Goal: Transaction & Acquisition: Purchase product/service

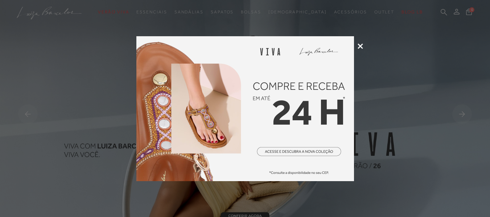
click at [360, 46] on icon at bounding box center [360, 46] width 5 height 5
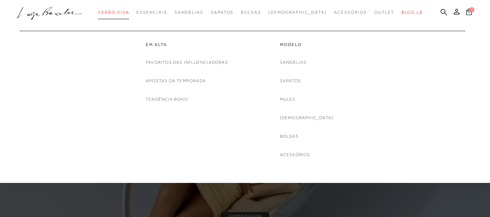
click at [125, 12] on span "Verão Viva" at bounding box center [113, 12] width 31 height 5
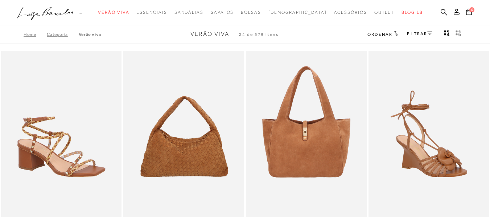
click at [413, 31] on link "FILTRAR" at bounding box center [419, 33] width 25 height 5
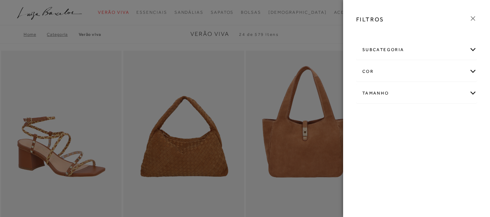
click at [389, 94] on div "Tamanho" at bounding box center [417, 93] width 120 height 19
click at [416, 115] on span "34" at bounding box center [415, 116] width 11 height 5
click at [416, 115] on input "34" at bounding box center [412, 117] width 7 height 7
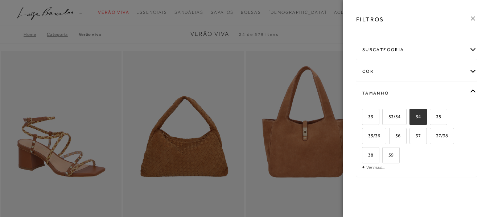
checkbox input "true"
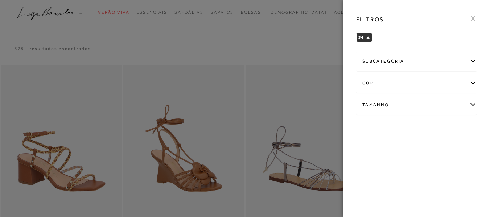
click at [472, 21] on icon at bounding box center [473, 19] width 8 height 8
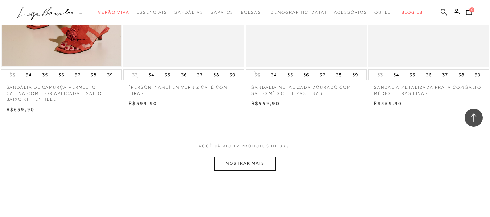
scroll to position [689, 0]
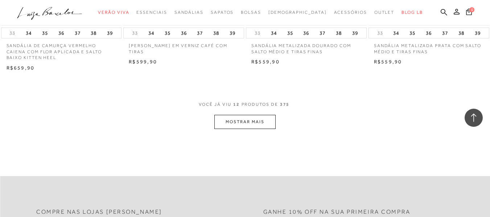
click at [218, 121] on button "MOSTRAR MAIS" at bounding box center [244, 122] width 61 height 14
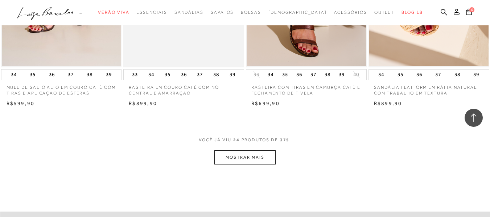
scroll to position [1379, 0]
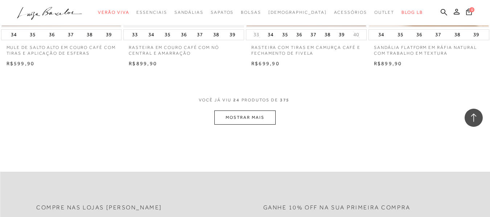
click at [258, 116] on button "MOSTRAR MAIS" at bounding box center [244, 118] width 61 height 14
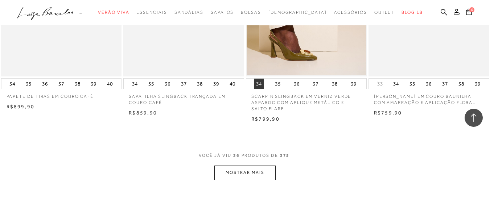
scroll to position [2104, 0]
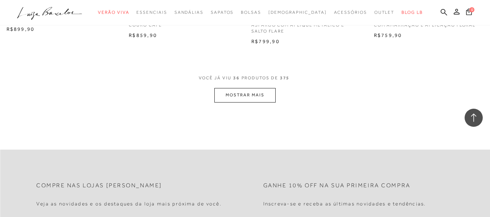
click at [240, 95] on button "MOSTRAR MAIS" at bounding box center [244, 95] width 61 height 14
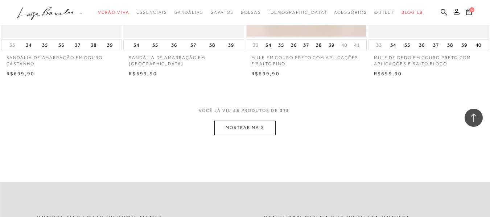
scroll to position [2757, 0]
click at [265, 130] on button "MOSTRAR MAIS" at bounding box center [244, 127] width 61 height 14
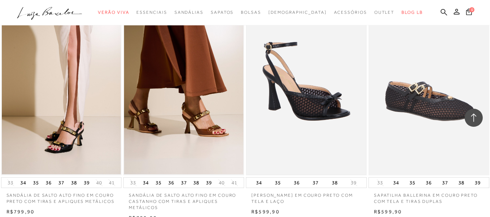
scroll to position [3084, 0]
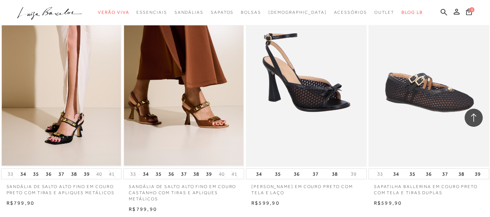
click at [56, 144] on img at bounding box center [61, 76] width 119 height 179
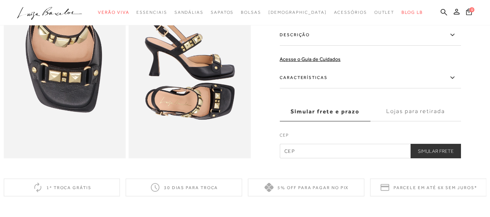
scroll to position [399, 0]
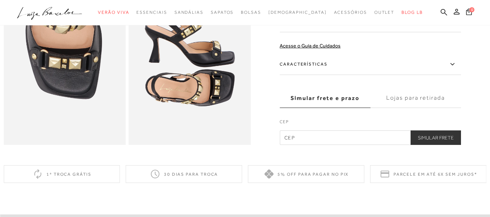
click at [332, 75] on label "Características" at bounding box center [370, 64] width 181 height 21
click at [0, 0] on input "Características" at bounding box center [0, 0] width 0 height 0
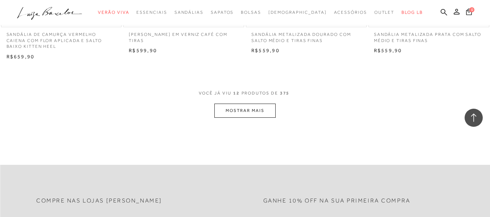
scroll to position [762, 0]
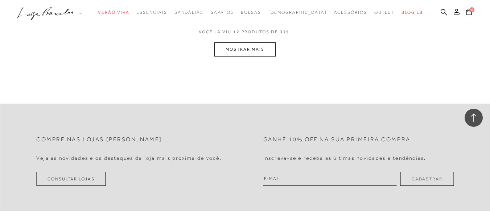
click at [233, 56] on button "MOSTRAR MAIS" at bounding box center [244, 49] width 61 height 14
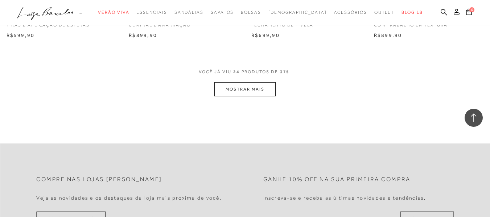
scroll to position [1415, 0]
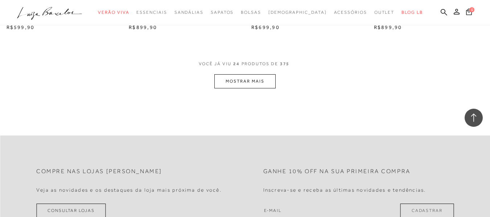
click at [234, 80] on button "MOSTRAR MAIS" at bounding box center [244, 81] width 61 height 14
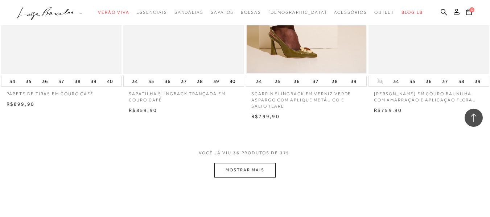
scroll to position [2104, 0]
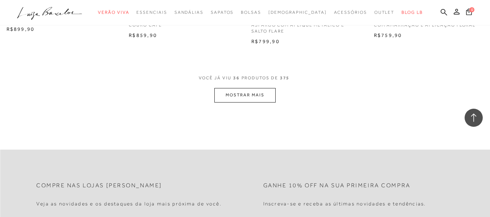
click at [227, 98] on button "MOSTRAR MAIS" at bounding box center [244, 95] width 61 height 14
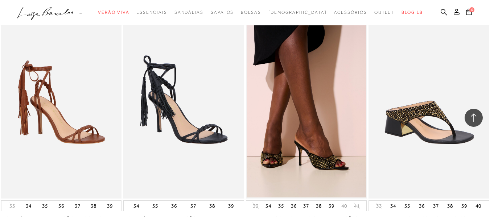
scroll to position [2741, 0]
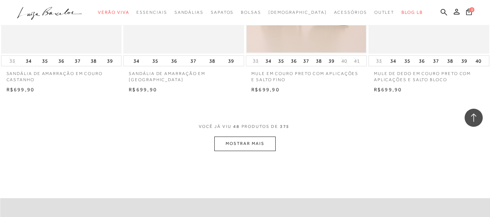
click at [237, 145] on button "MOSTRAR MAIS" at bounding box center [244, 144] width 61 height 14
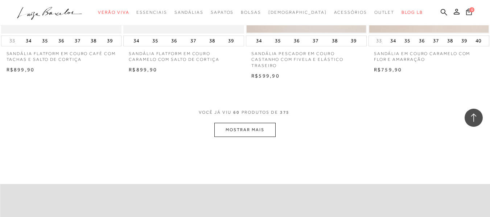
scroll to position [3466, 0]
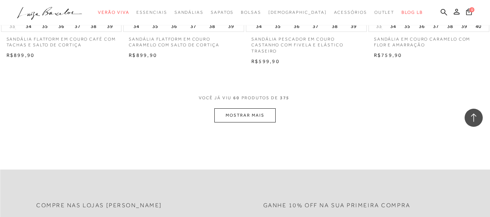
click at [247, 115] on button "MOSTRAR MAIS" at bounding box center [244, 115] width 61 height 14
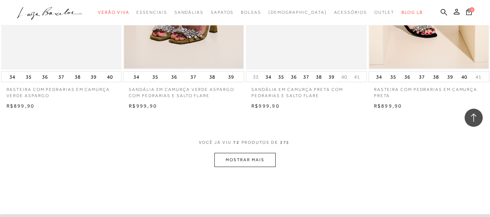
scroll to position [4120, 0]
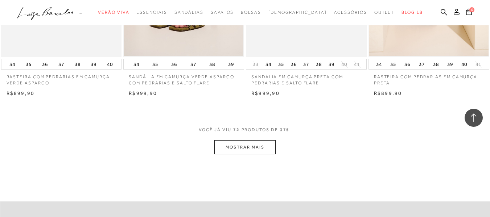
click at [241, 145] on button "MOSTRAR MAIS" at bounding box center [244, 147] width 61 height 14
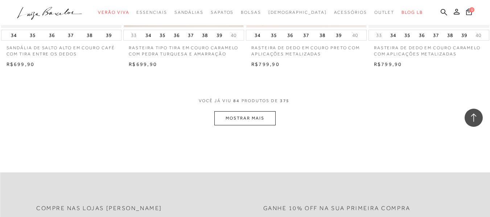
scroll to position [4881, 0]
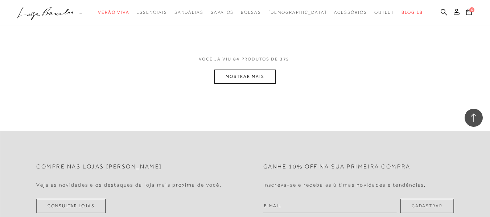
click at [225, 79] on button "MOSTRAR MAIS" at bounding box center [244, 77] width 61 height 14
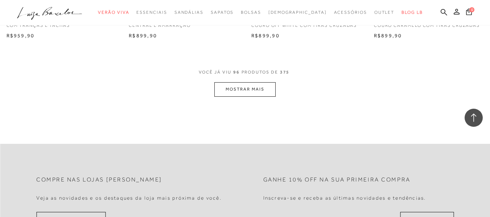
scroll to position [5571, 0]
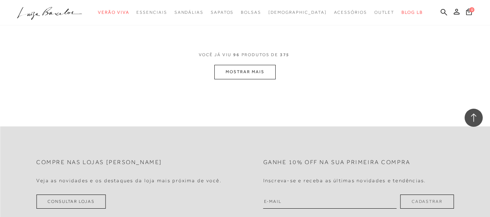
click at [226, 68] on button "MOSTRAR MAIS" at bounding box center [244, 72] width 61 height 14
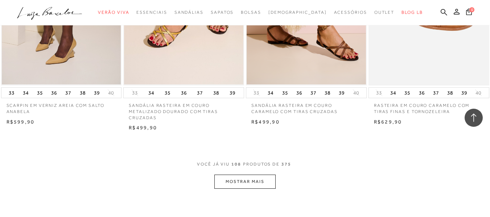
scroll to position [6188, 0]
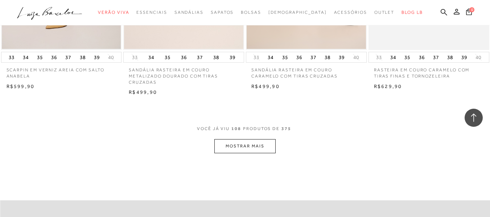
click at [242, 149] on button "MOSTRAR MAIS" at bounding box center [244, 146] width 61 height 14
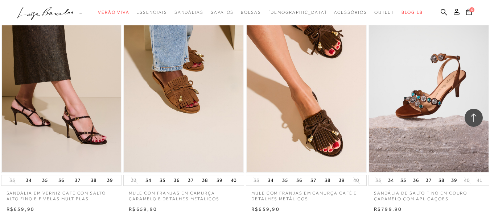
scroll to position [6768, 0]
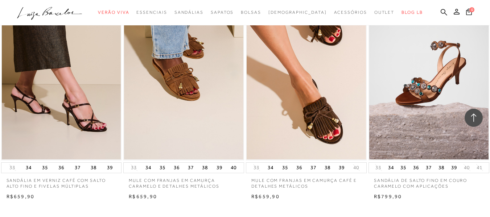
click at [399, 96] on img at bounding box center [428, 70] width 119 height 179
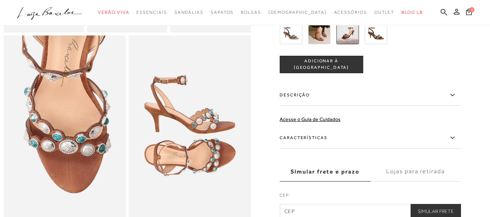
scroll to position [327, 0]
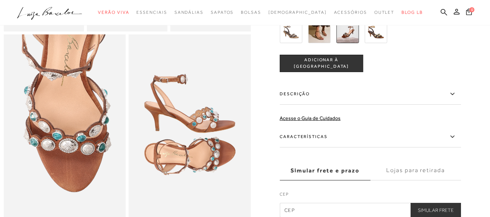
click at [329, 148] on label "Características" at bounding box center [370, 137] width 181 height 21
click at [0, 0] on input "Características" at bounding box center [0, 0] width 0 height 0
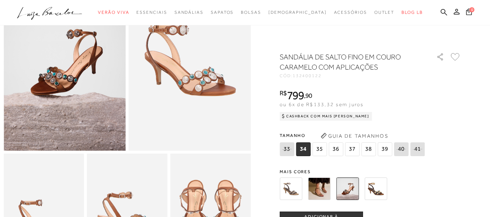
scroll to position [73, 0]
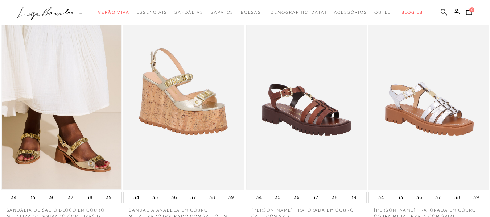
scroll to position [472, 0]
